Goal: Information Seeking & Learning: Check status

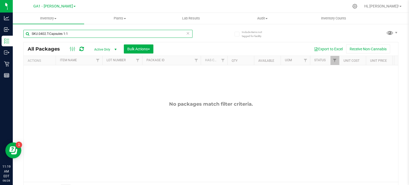
click at [72, 36] on input "SKU.0402.T-Capsules 1:1" at bounding box center [107, 34] width 169 height 8
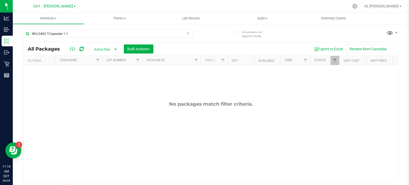
click at [186, 33] on icon at bounding box center [188, 33] width 4 height 6
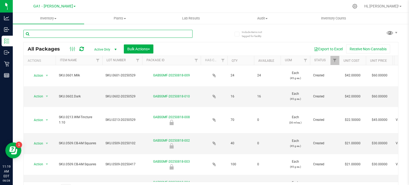
paste input "SKU.0213.WM-Tincture 1:10"
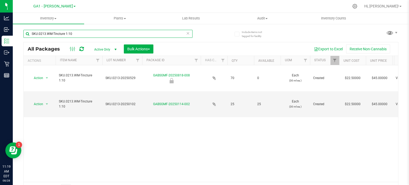
type input "SKU.0213.WM-Tincture 1:10"
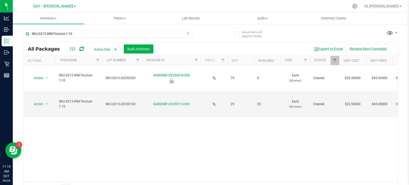
click at [68, 8] on link "GA1 - [PERSON_NAME]" at bounding box center [54, 5] width 42 height 5
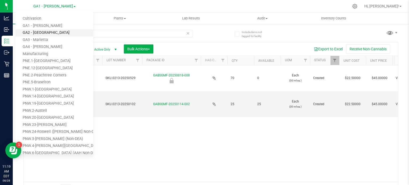
click at [53, 31] on link "GA2 - [GEOGRAPHIC_DATA]" at bounding box center [54, 32] width 78 height 7
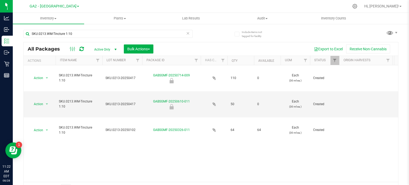
click at [71, 8] on link "GA2 - [GEOGRAPHIC_DATA]" at bounding box center [54, 5] width 49 height 5
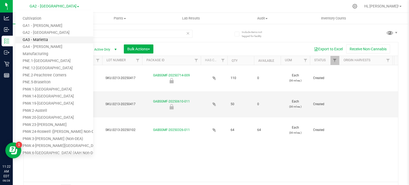
click at [45, 37] on link "GA3 - Marietta" at bounding box center [54, 39] width 78 height 7
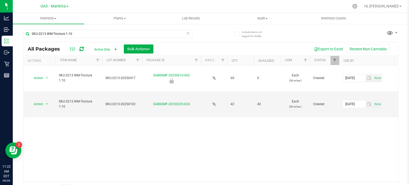
click at [66, 5] on link "GA3 - Marietta" at bounding box center [54, 5] width 28 height 5
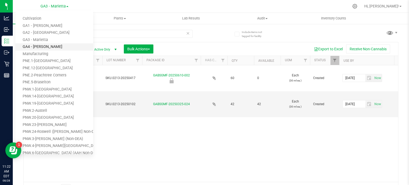
click at [44, 47] on link "GA4 - [PERSON_NAME]" at bounding box center [54, 46] width 78 height 7
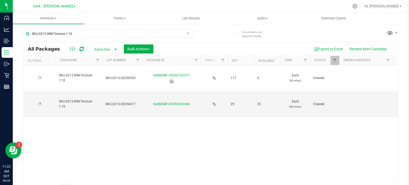
type input "[DATE]"
click at [61, 4] on span "GA4 - [PERSON_NAME]" at bounding box center [53, 6] width 40 height 5
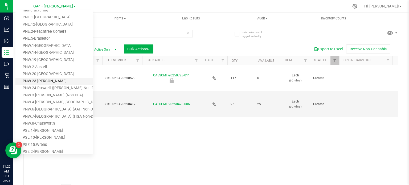
scroll to position [53, 0]
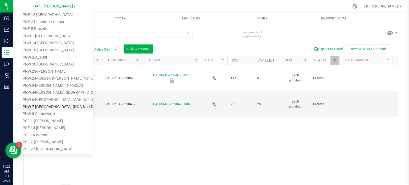
click at [47, 104] on link "PNW.7-[GEOGRAPHIC_DATA] (HGA Non-DEA)" at bounding box center [54, 106] width 78 height 7
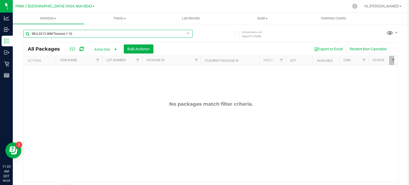
click at [81, 32] on input "SKU.0213.WM-Tincture 1:10" at bounding box center [107, 34] width 169 height 8
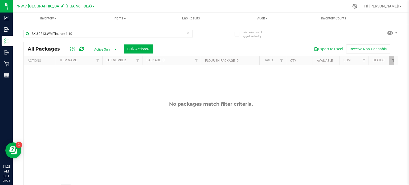
click at [186, 33] on icon at bounding box center [188, 33] width 4 height 6
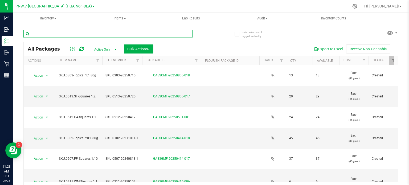
paste input "SKU.0207.WM-Tincture 1:10"
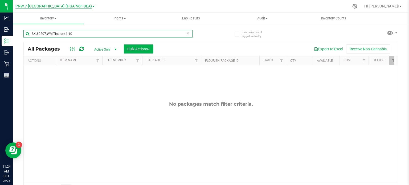
type input "SKU.0207.WM-Tincture 1:10"
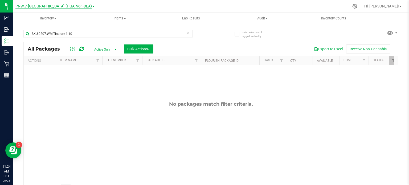
click at [79, 9] on span "PNW.7-[GEOGRAPHIC_DATA] (HGA Non-DEA)" at bounding box center [53, 6] width 76 height 5
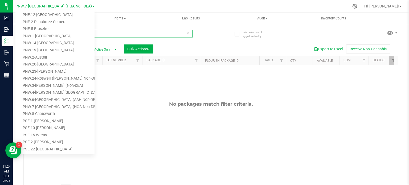
click at [154, 34] on input "SKU.0207.WM-Tincture 1:10" at bounding box center [107, 34] width 169 height 8
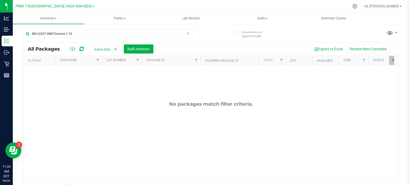
click at [92, 7] on span at bounding box center [93, 6] width 2 height 1
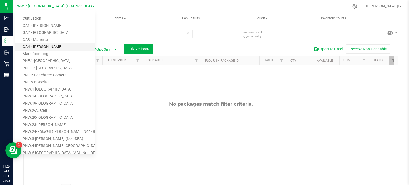
click at [48, 46] on link "GA4 - [PERSON_NAME]" at bounding box center [54, 46] width 79 height 7
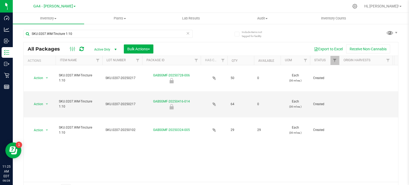
click at [66, 7] on link "GA4 - [PERSON_NAME]" at bounding box center [54, 5] width 42 height 5
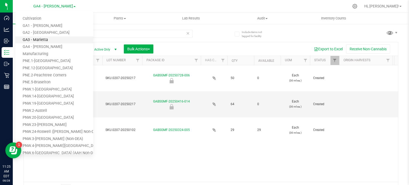
click at [41, 41] on link "GA3 - Marietta" at bounding box center [54, 39] width 78 height 7
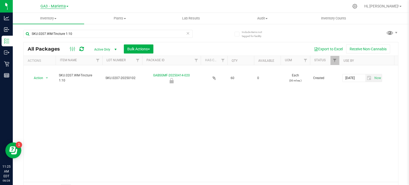
click at [65, 5] on span "GA3 - Marietta" at bounding box center [52, 6] width 25 height 5
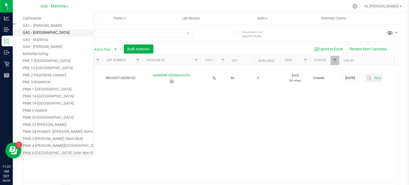
click at [53, 33] on link "GA2 - [GEOGRAPHIC_DATA]" at bounding box center [54, 32] width 78 height 7
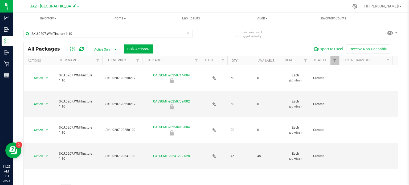
click at [70, 6] on link "GA2 - [GEOGRAPHIC_DATA]" at bounding box center [54, 5] width 49 height 5
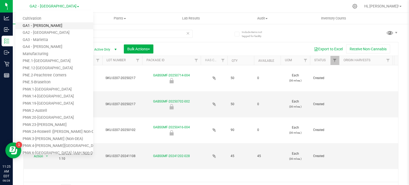
click at [43, 27] on link "GA1 - [PERSON_NAME]" at bounding box center [54, 25] width 78 height 7
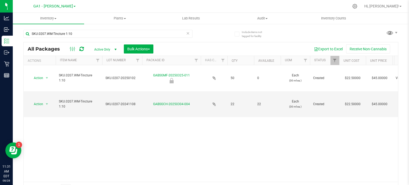
click at [67, 4] on link "GA1 - [PERSON_NAME]" at bounding box center [54, 5] width 42 height 5
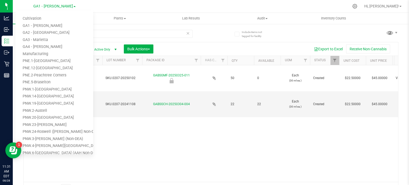
click at [67, 4] on link "GA1 - [PERSON_NAME]" at bounding box center [54, 5] width 42 height 5
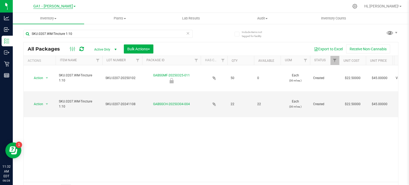
click at [66, 6] on span "GA1 - [PERSON_NAME]" at bounding box center [53, 6] width 40 height 5
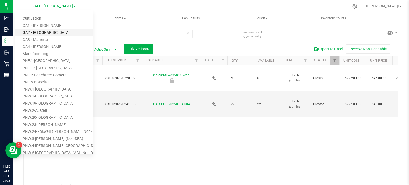
click at [51, 32] on link "GA2 - [GEOGRAPHIC_DATA]" at bounding box center [54, 32] width 78 height 7
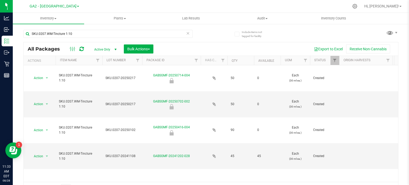
click at [70, 5] on link "GA2 - [GEOGRAPHIC_DATA]" at bounding box center [54, 5] width 49 height 5
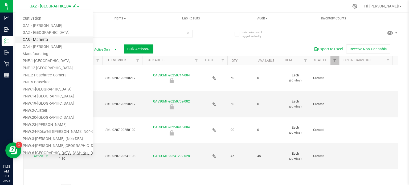
click at [47, 41] on link "GA3 - Marietta" at bounding box center [54, 39] width 78 height 7
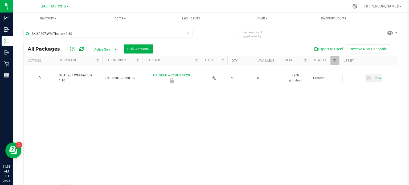
type input "[DATE]"
click at [67, 6] on link "GA3 - Marietta" at bounding box center [54, 5] width 28 height 5
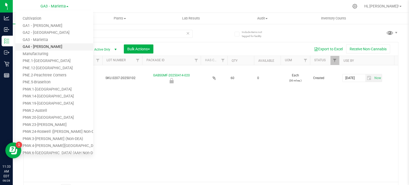
click at [47, 45] on link "GA4 - [PERSON_NAME]" at bounding box center [54, 46] width 78 height 7
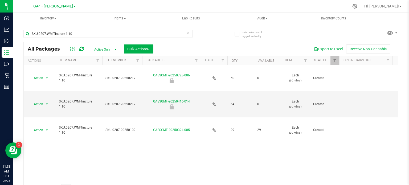
click at [66, 4] on link "GA4 - [PERSON_NAME]" at bounding box center [54, 5] width 42 height 5
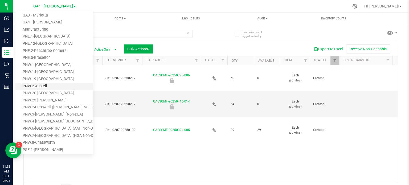
scroll to position [27, 0]
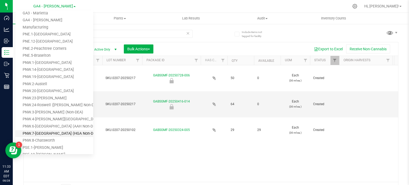
click at [69, 133] on link "PNW.7-[GEOGRAPHIC_DATA] (HGA Non-DEA)" at bounding box center [54, 133] width 78 height 7
